Goal: Task Accomplishment & Management: Use online tool/utility

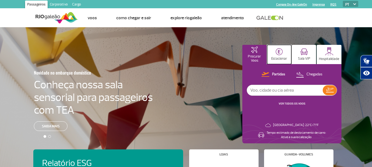
click at [280, 52] on img at bounding box center [278, 51] width 7 height 7
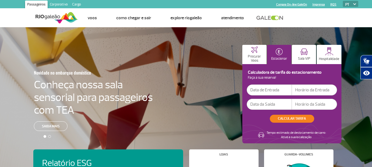
click at [271, 91] on input "text" at bounding box center [269, 89] width 45 height 11
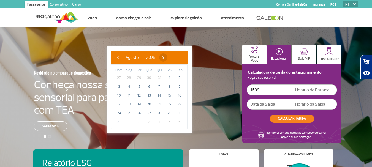
type input "[DATE]"
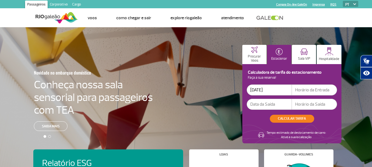
click at [302, 93] on input "text" at bounding box center [314, 89] width 45 height 11
type input "14:00"
click at [268, 102] on input "text" at bounding box center [269, 104] width 45 height 11
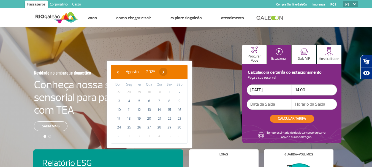
click at [167, 72] on span "›" at bounding box center [163, 72] width 8 height 8
click at [169, 111] on span "19" at bounding box center [169, 109] width 9 height 9
type input "[DATE]"
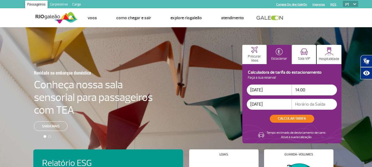
click at [301, 105] on input "text" at bounding box center [314, 104] width 45 height 11
click at [321, 105] on input "70:0" at bounding box center [314, 104] width 45 height 11
type input "7"
type input "07:00"
click at [289, 119] on button "CALCULAR TARIFA" at bounding box center [292, 119] width 44 height 8
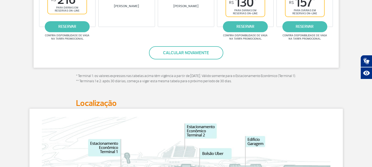
scroll to position [193, 0]
